Goal: Find specific page/section: Find specific page/section

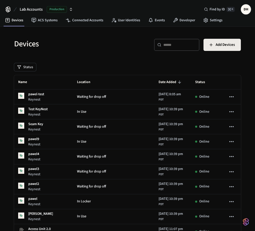
click at [63, 9] on span "Production" at bounding box center [57, 9] width 20 height 7
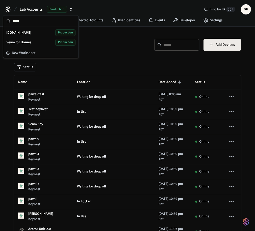
type input "*****"
click at [39, 34] on div "[DOMAIN_NAME] Production" at bounding box center [40, 32] width 69 height 7
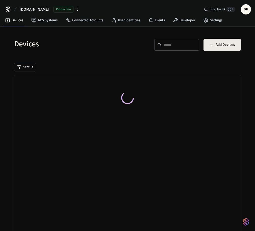
click at [34, 9] on span "[DOMAIN_NAME]" at bounding box center [35, 9] width 30 height 6
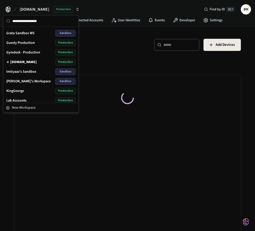
scroll to position [336, 0]
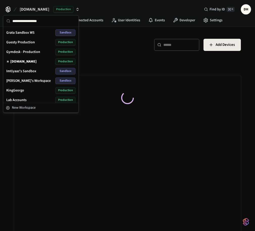
click at [19, 99] on span "Lab Accounts" at bounding box center [16, 99] width 20 height 5
